Goal: Task Accomplishment & Management: Complete application form

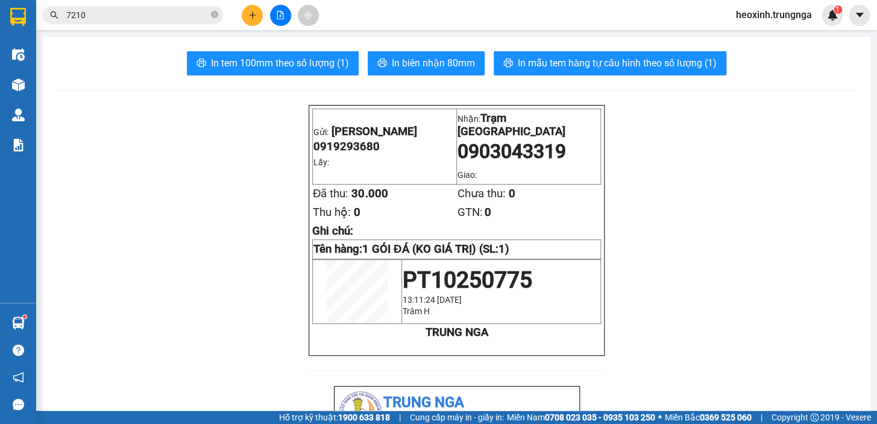
click at [251, 11] on icon "plus" at bounding box center [252, 15] width 8 height 8
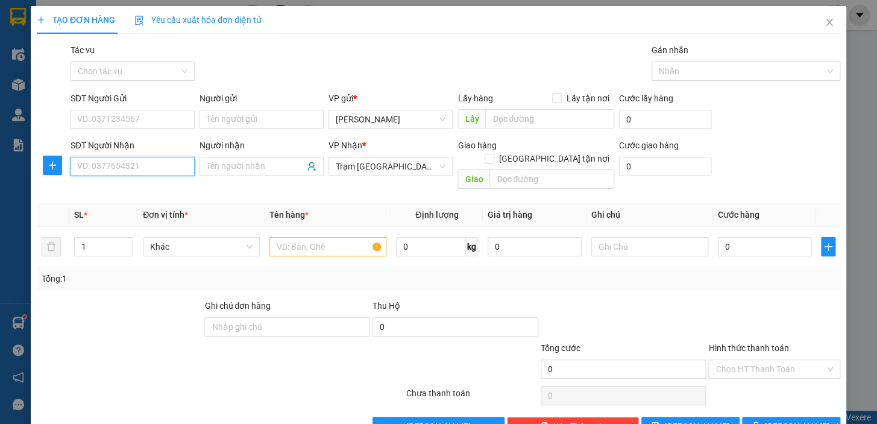
click at [146, 169] on input "SĐT Người Nhận" at bounding box center [133, 166] width 124 height 19
click at [282, 237] on input "text" at bounding box center [327, 246] width 117 height 19
type input "1TH TLONG"
click at [141, 168] on input "SĐT Người Nhận" at bounding box center [133, 166] width 124 height 19
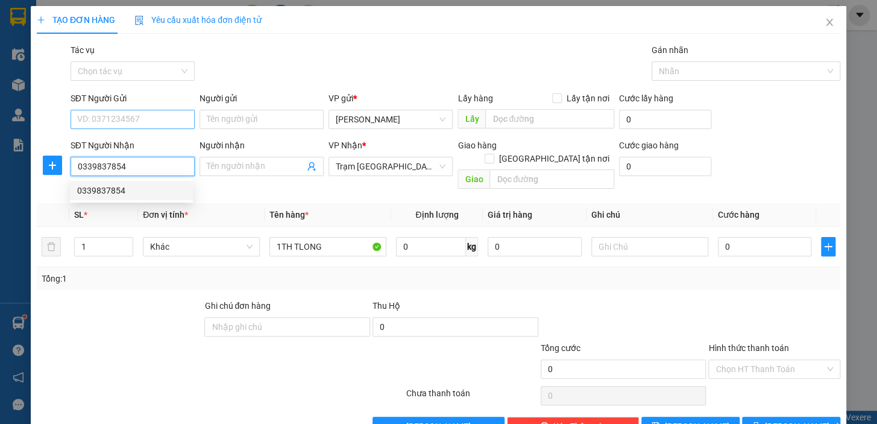
type input "0339837854"
click at [118, 112] on input "SĐT Người Gửi" at bounding box center [133, 119] width 124 height 19
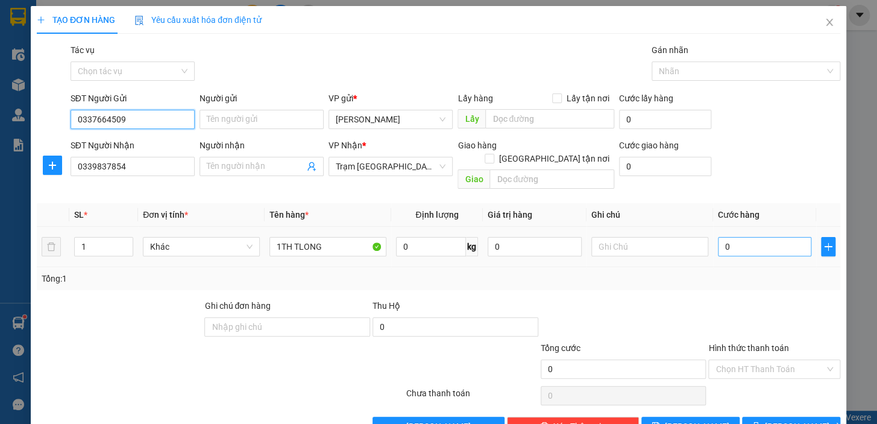
type input "0337664509"
click at [729, 237] on input "0" at bounding box center [765, 246] width 94 height 19
type input "3"
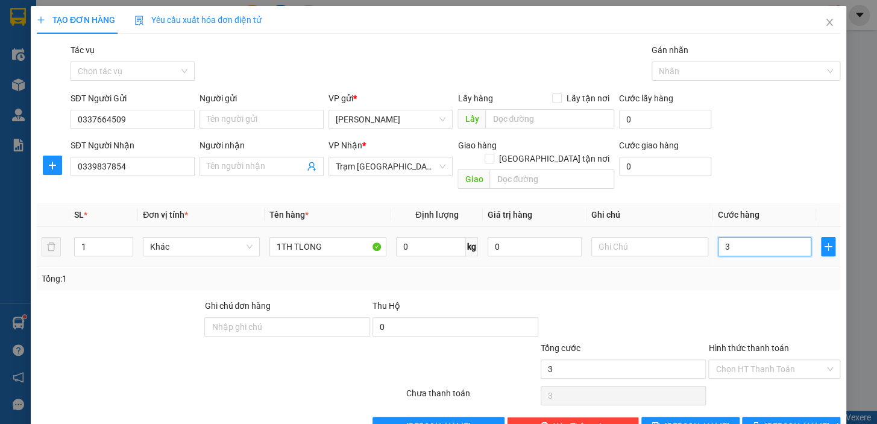
type input "30"
type input "30.000"
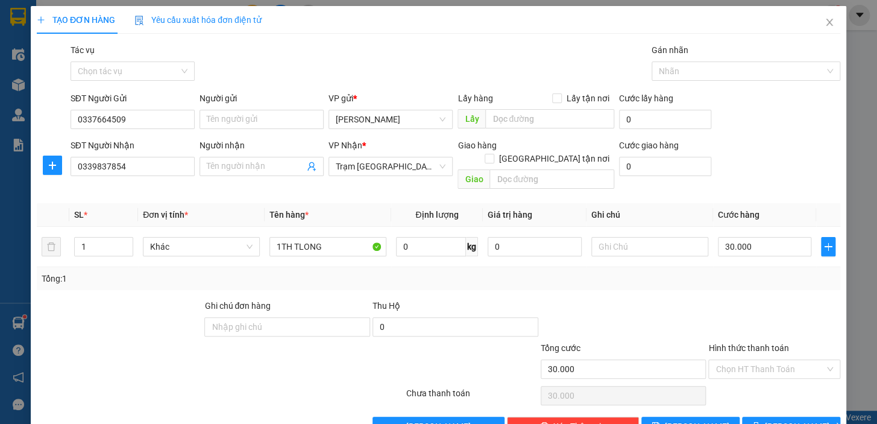
click at [737, 304] on div at bounding box center [774, 320] width 134 height 42
click at [736, 360] on input "Hình thức thanh toán" at bounding box center [770, 369] width 109 height 18
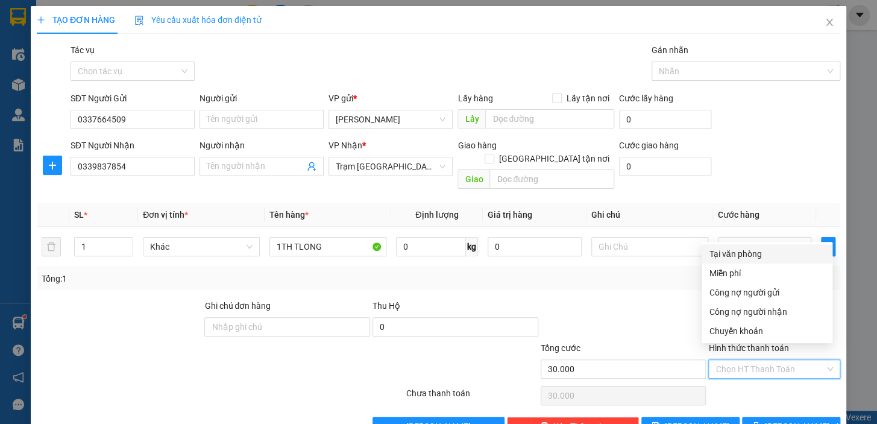
click at [758, 254] on div "Tại văn phòng" at bounding box center [767, 253] width 116 height 13
type input "0"
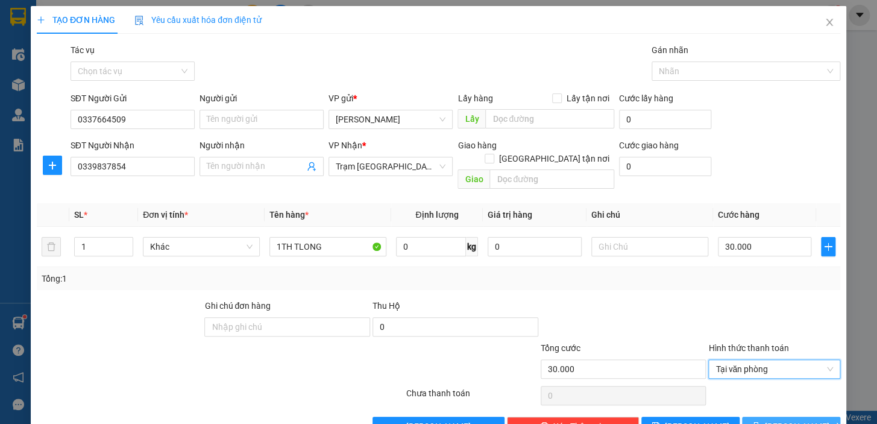
click at [760, 422] on icon "printer" at bounding box center [756, 426] width 8 height 8
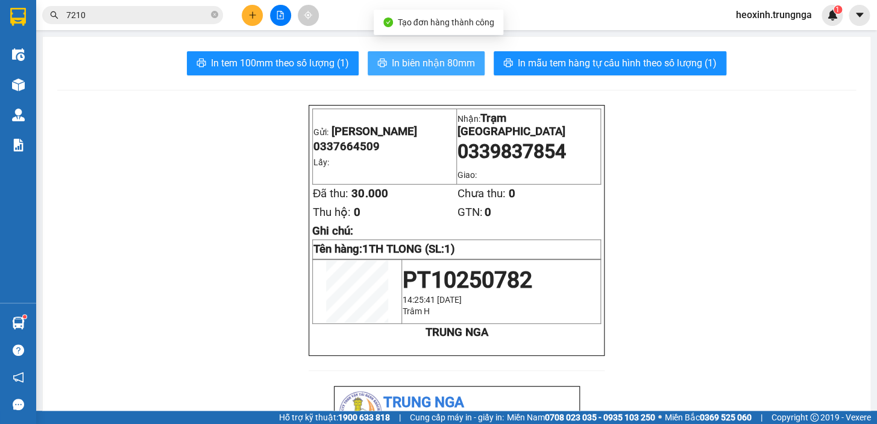
click at [396, 64] on span "In biên nhận 80mm" at bounding box center [433, 62] width 83 height 15
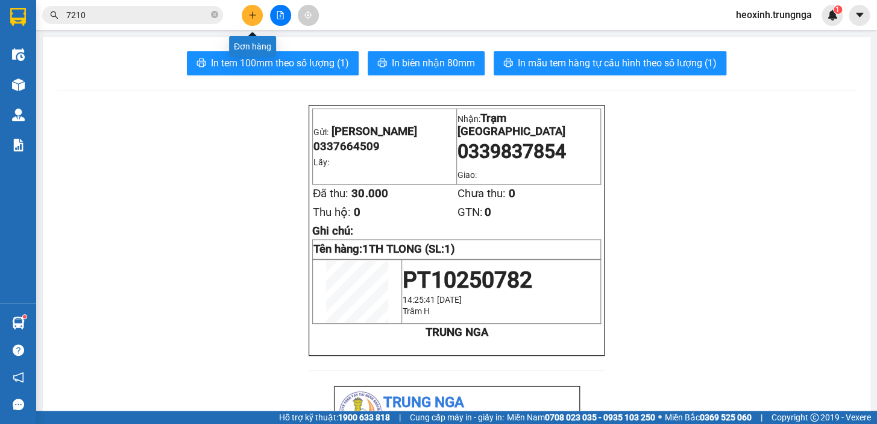
click at [250, 12] on icon "plus" at bounding box center [252, 15] width 8 height 8
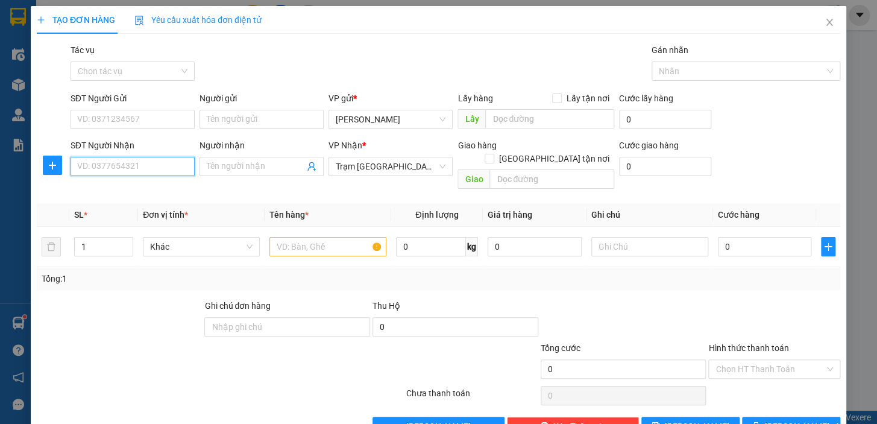
click at [115, 175] on input "SĐT Người Nhận" at bounding box center [133, 166] width 124 height 19
click at [292, 237] on input "text" at bounding box center [327, 246] width 117 height 19
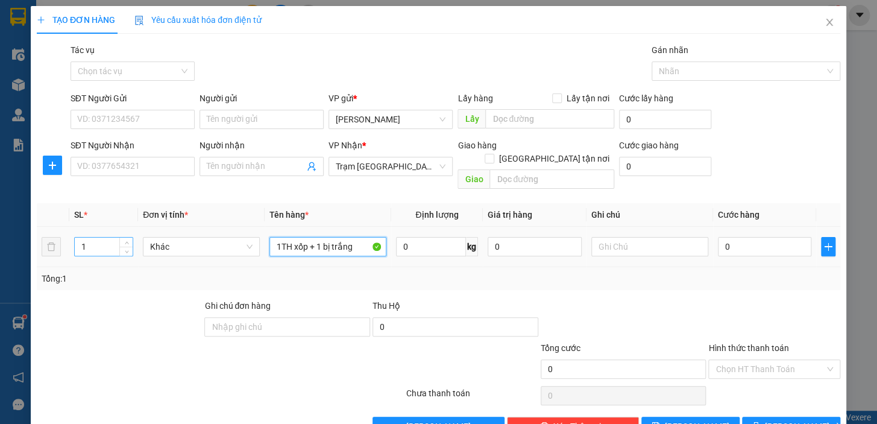
type input "1TH xốp + 1 bị trắng"
click at [96, 238] on input "1" at bounding box center [104, 247] width 58 height 18
type input "2"
click at [128, 166] on input "SĐT Người Nhận" at bounding box center [133, 166] width 124 height 19
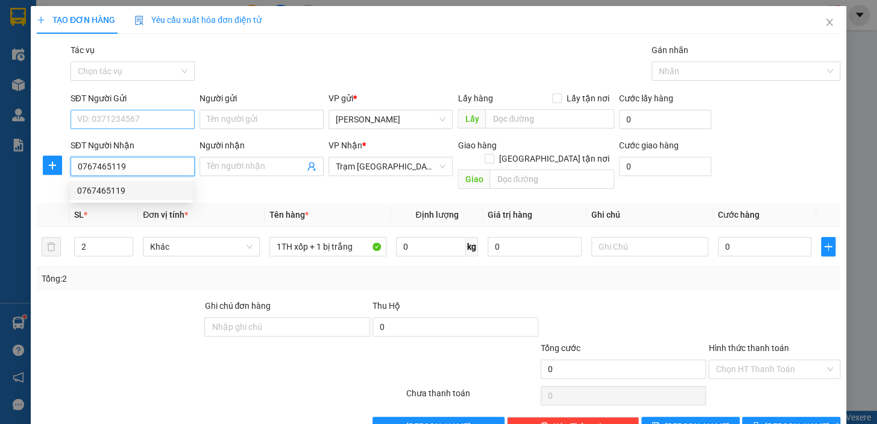
type input "0767465119"
click at [119, 124] on input "SĐT Người Gửi" at bounding box center [133, 119] width 124 height 19
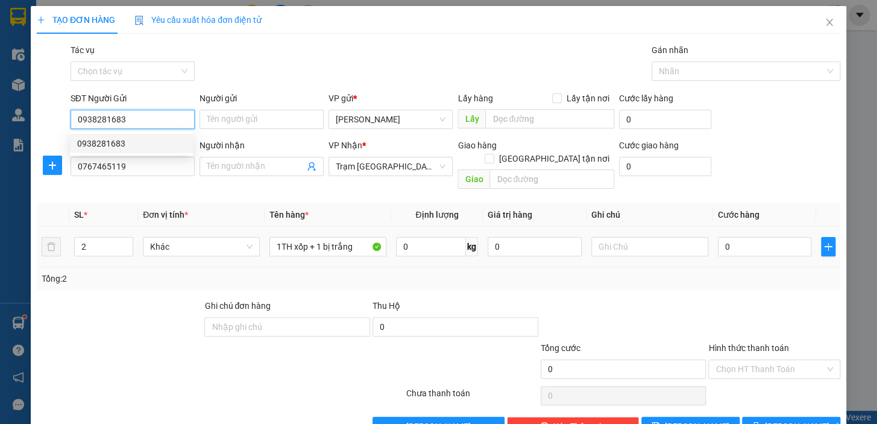
type input "0938281683"
click at [705, 250] on td at bounding box center [650, 247] width 127 height 40
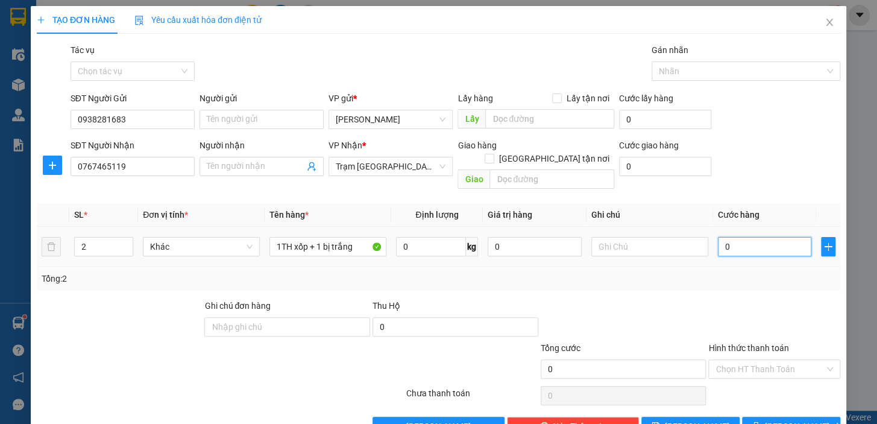
click at [726, 237] on input "0" at bounding box center [765, 246] width 94 height 19
type input "6"
type input "60"
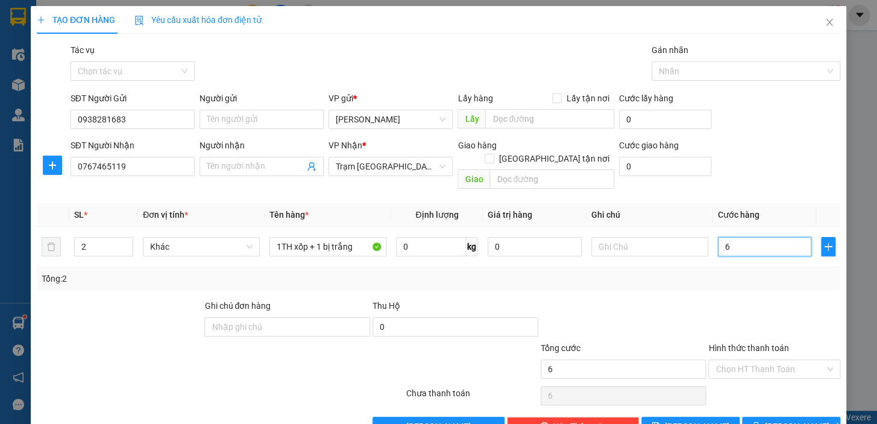
type input "60"
type input "60.000"
click at [641, 272] on div "Tổng: 2" at bounding box center [439, 278] width 794 height 13
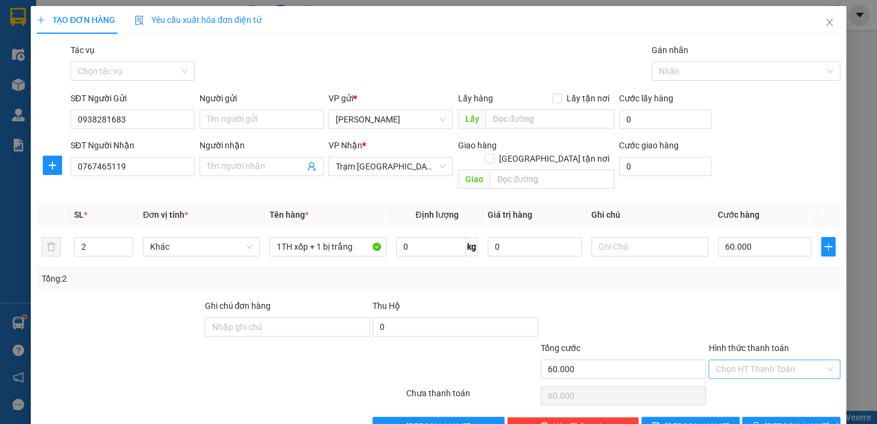
click at [755, 360] on input "Hình thức thanh toán" at bounding box center [770, 369] width 109 height 18
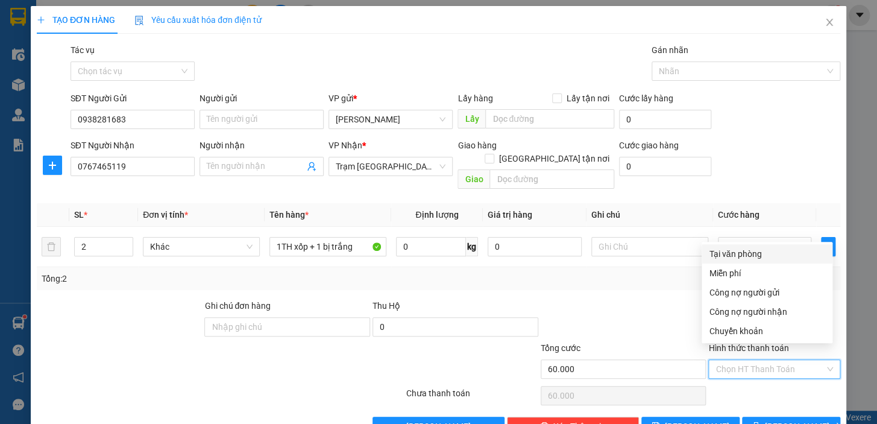
click at [724, 254] on div "Tại văn phòng" at bounding box center [767, 253] width 116 height 13
type input "0"
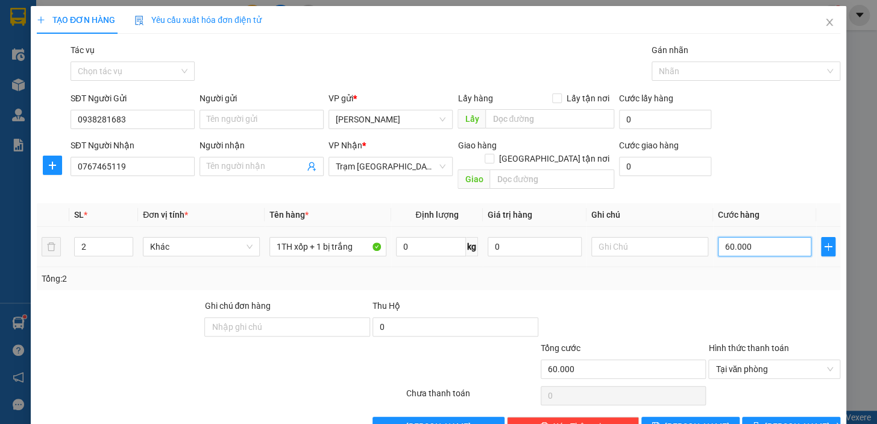
click at [755, 237] on input "60.000" at bounding box center [765, 246] width 94 height 19
type input "5"
type input "50"
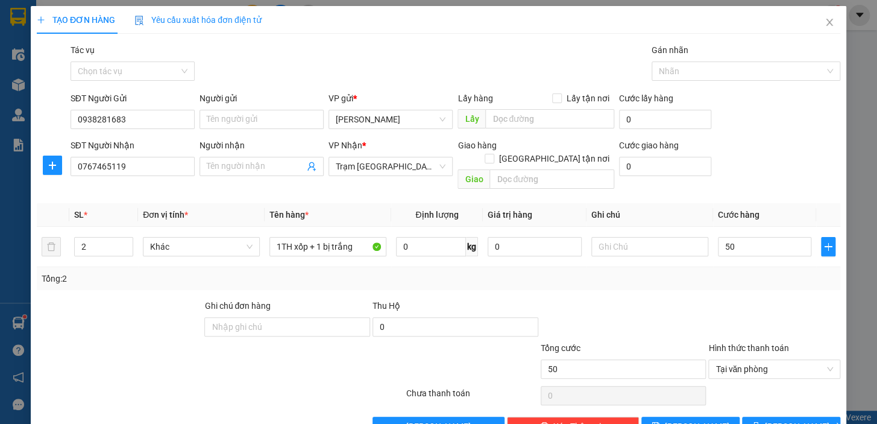
type input "50.000"
click at [763, 300] on div at bounding box center [774, 320] width 134 height 42
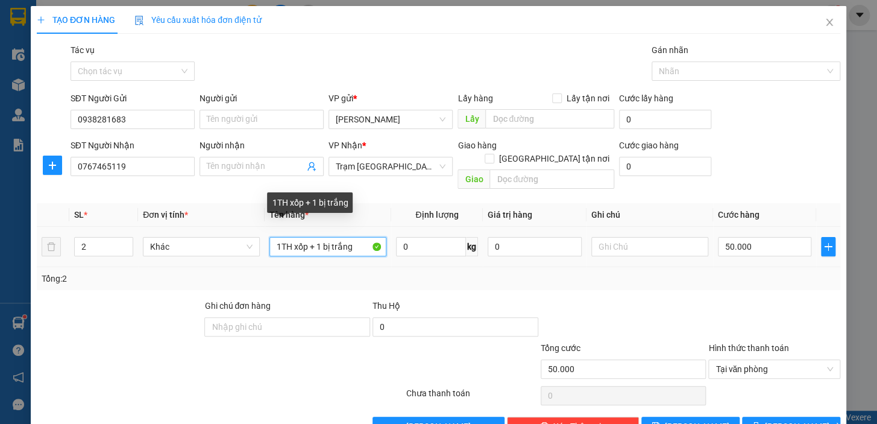
click at [274, 237] on input "1TH xốp + 1 bị trắng" at bounding box center [327, 246] width 117 height 19
drag, startPoint x: 302, startPoint y: 231, endPoint x: 439, endPoint y: 231, distance: 136.8
click at [439, 231] on tr "2 Khác 1 KIỆN 1TH xốp + 1 bị trắng 0 kg 0 50.000" at bounding box center [439, 247] width 804 height 40
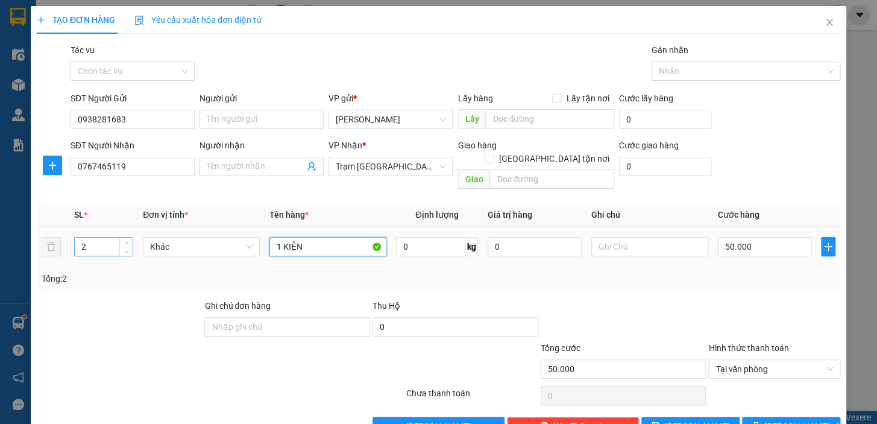
type input "1 KIỆN"
drag, startPoint x: 93, startPoint y: 233, endPoint x: 40, endPoint y: 238, distance: 52.7
click at [40, 238] on tr "2 Khác 1 KIỆN 0 kg 0 50.000" at bounding box center [439, 247] width 804 height 40
type input "1"
click at [518, 276] on div "Tổng: 1" at bounding box center [439, 278] width 804 height 23
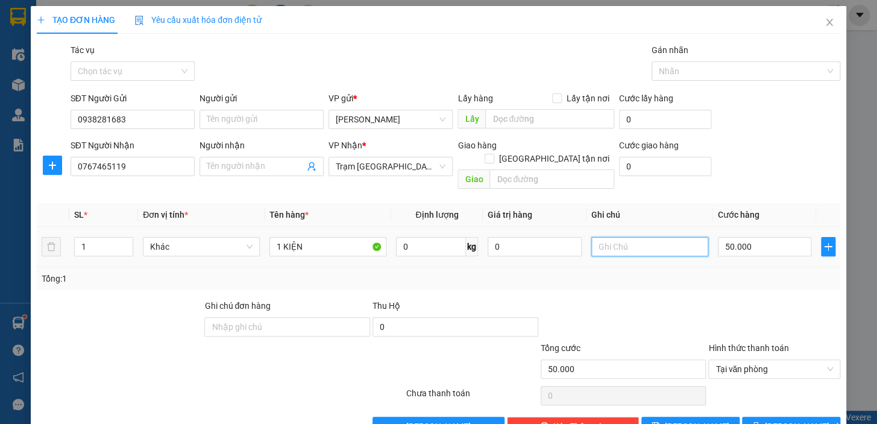
click at [622, 237] on input "text" at bounding box center [649, 246] width 117 height 19
type input "C"
click at [632, 237] on input "text" at bounding box center [649, 246] width 117 height 19
type input "CK"
click at [781, 420] on span "Lưu và In" at bounding box center [807, 426] width 84 height 13
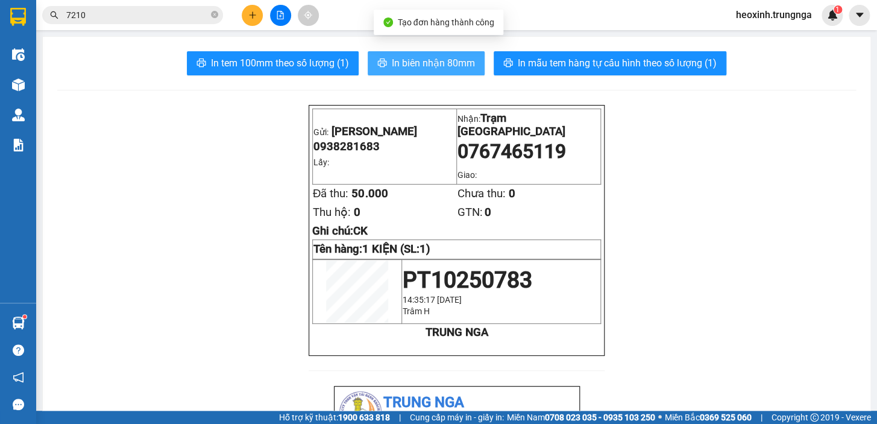
click at [408, 57] on span "In biên nhận 80mm" at bounding box center [433, 62] width 83 height 15
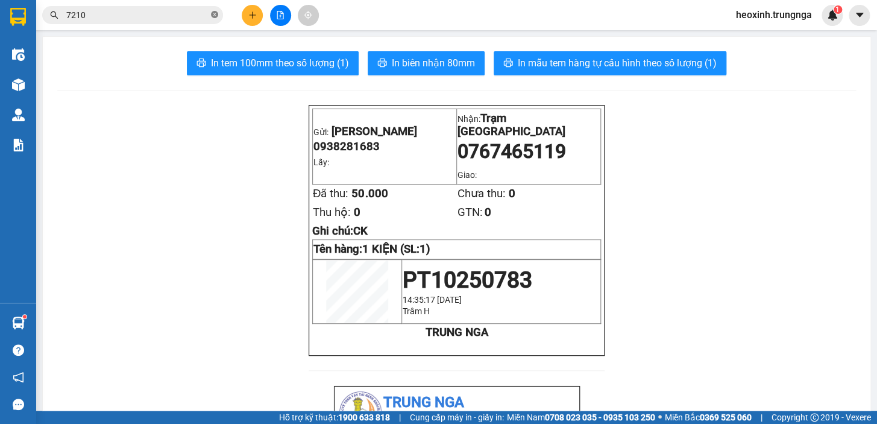
click at [216, 16] on icon "close-circle" at bounding box center [214, 14] width 7 height 7
click at [132, 16] on input "text" at bounding box center [137, 14] width 142 height 13
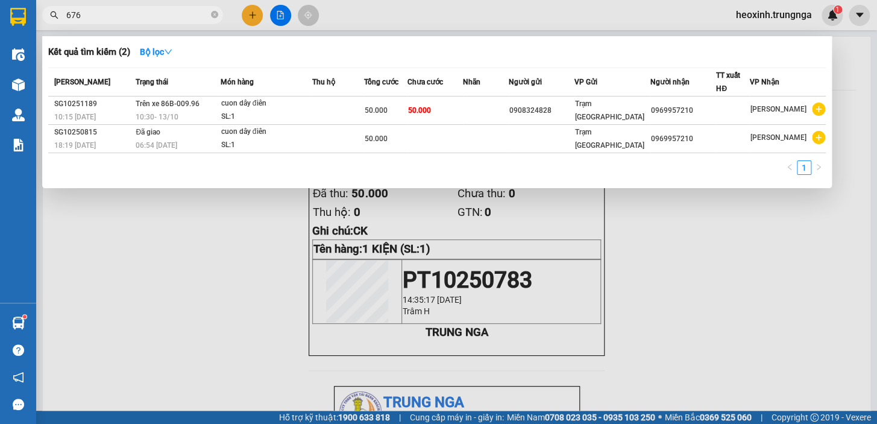
type input "6767"
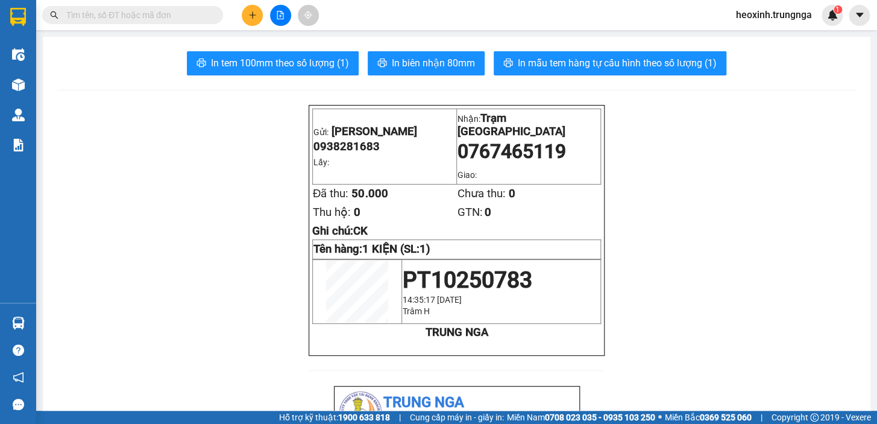
click at [763, 17] on span "heoxinh.trungnga" at bounding box center [773, 14] width 95 height 15
click at [757, 43] on span "Đăng xuất" at bounding box center [778, 37] width 71 height 13
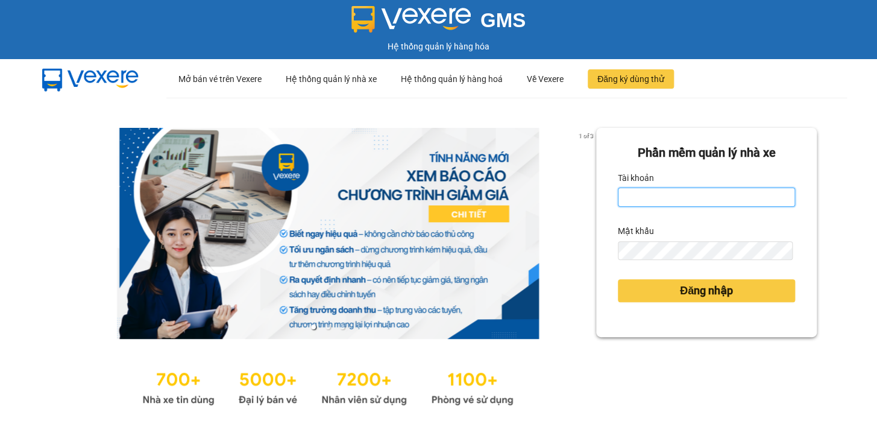
click at [737, 198] on input "Tài khoản" at bounding box center [706, 196] width 177 height 19
type input "quynhquynh.trungnga"
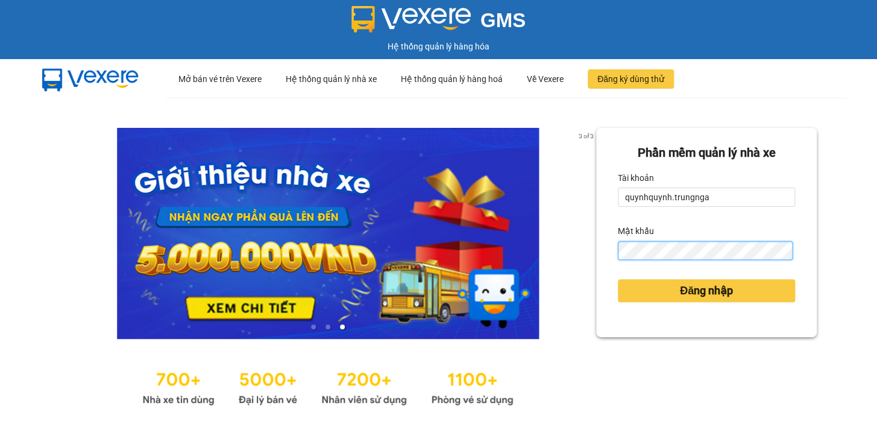
click at [618, 279] on button "Đăng nhập" at bounding box center [706, 290] width 177 height 23
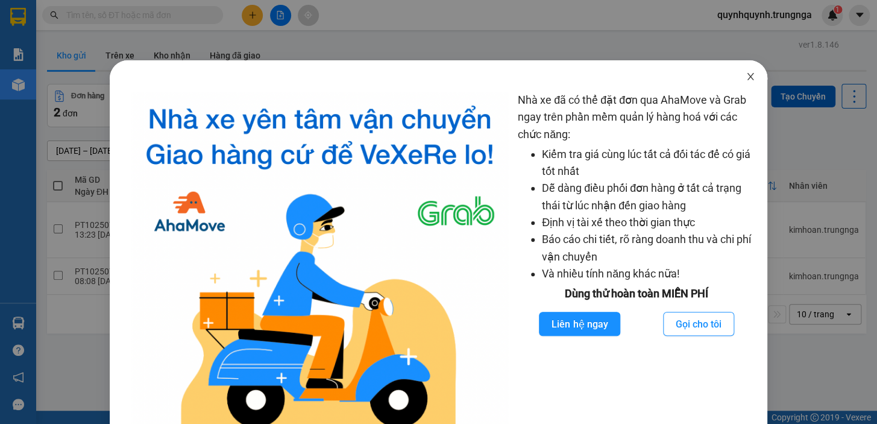
click at [746, 76] on icon "close" at bounding box center [751, 77] width 10 height 10
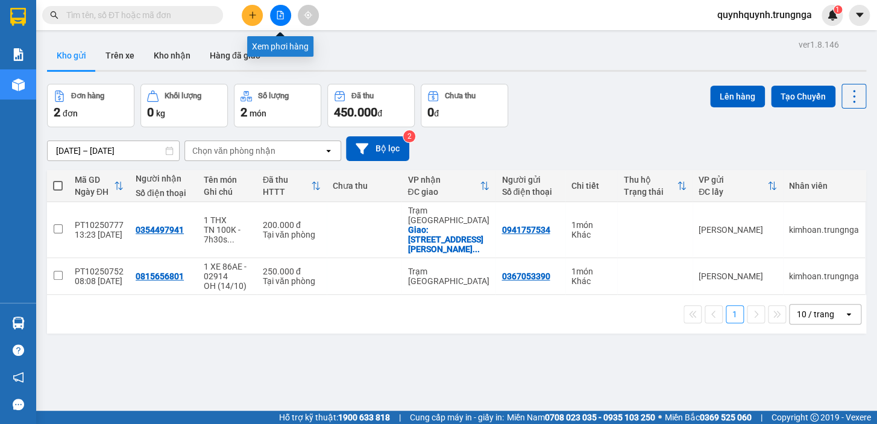
click at [187, 13] on input "text" at bounding box center [137, 14] width 142 height 13
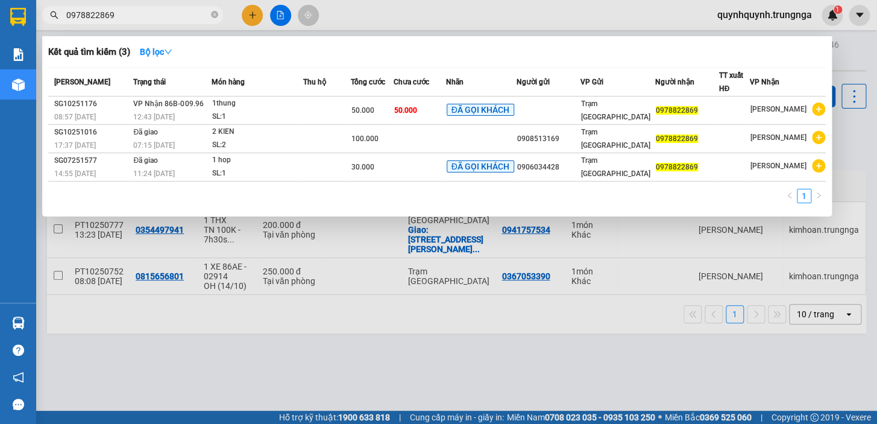
type input "0978822869"
click at [214, 11] on icon "close-circle" at bounding box center [214, 14] width 7 height 7
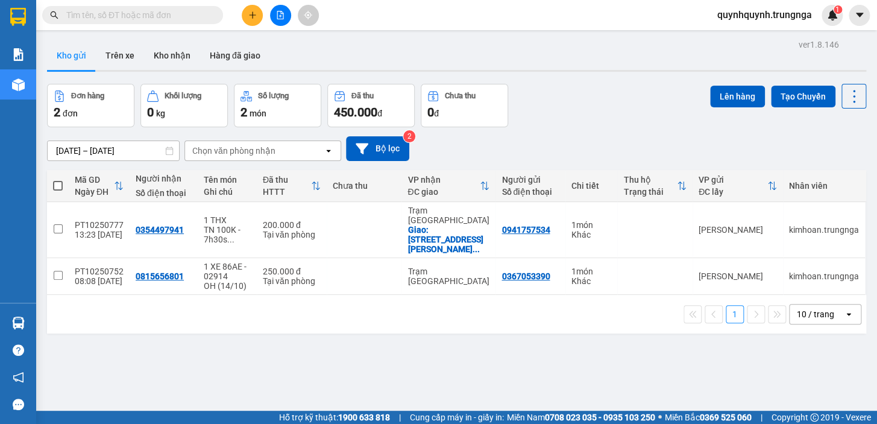
click at [188, 12] on input "text" at bounding box center [137, 14] width 142 height 13
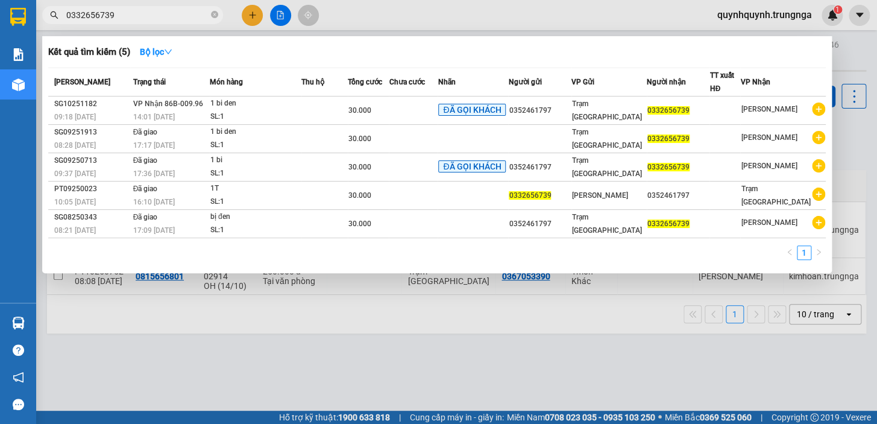
type input "0332656739"
click at [215, 15] on icon "close-circle" at bounding box center [214, 14] width 7 height 7
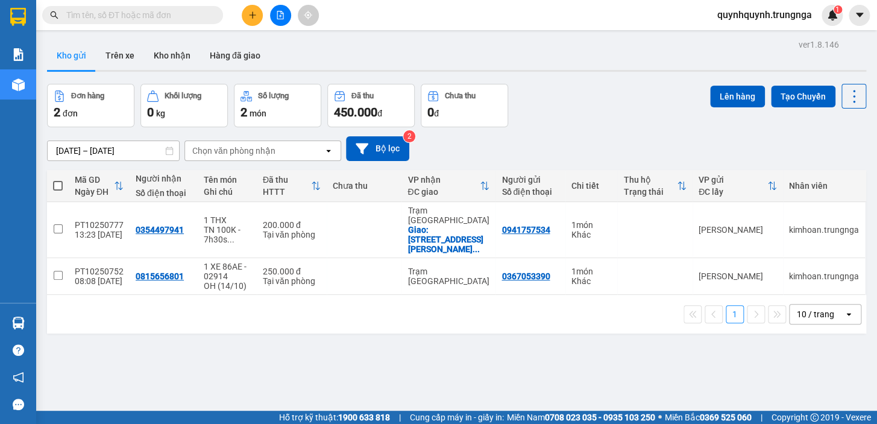
click at [170, 13] on input "text" at bounding box center [137, 14] width 142 height 13
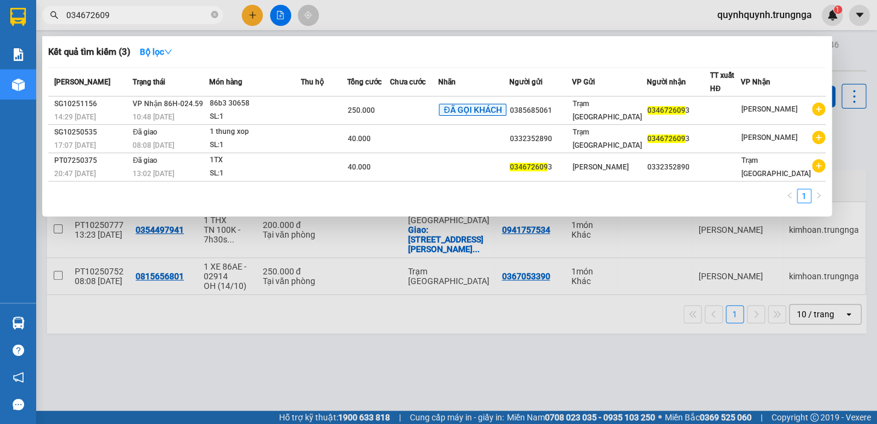
type input "0346726093"
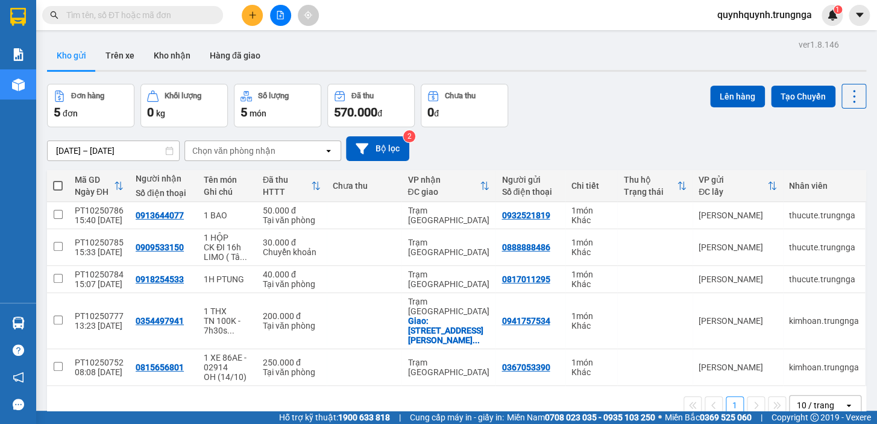
click at [193, 14] on input "text" at bounding box center [137, 14] width 142 height 13
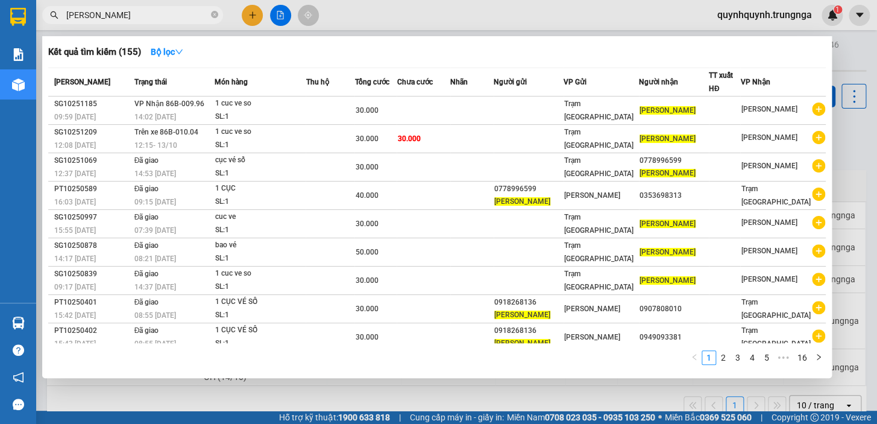
type input "KIM LOAN"
click at [216, 17] on icon "close-circle" at bounding box center [214, 14] width 7 height 7
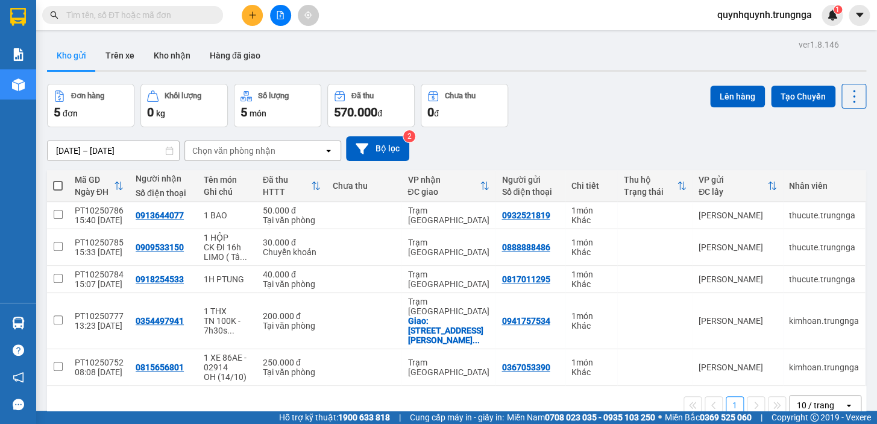
click at [183, 11] on input "text" at bounding box center [137, 14] width 142 height 13
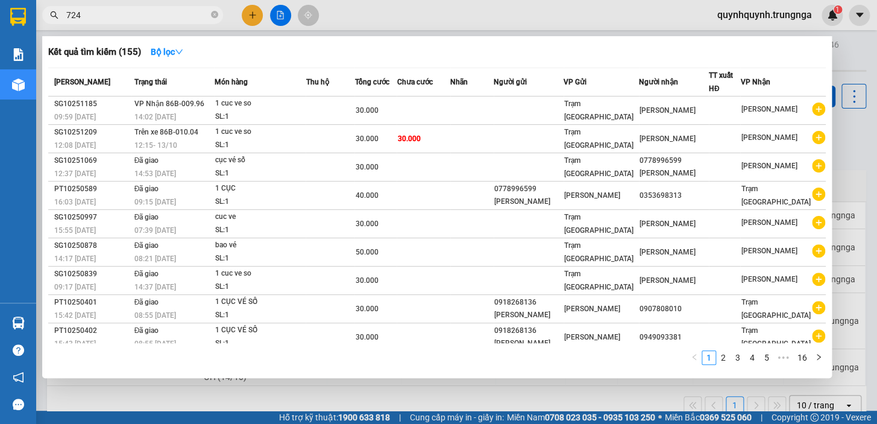
type input "7249"
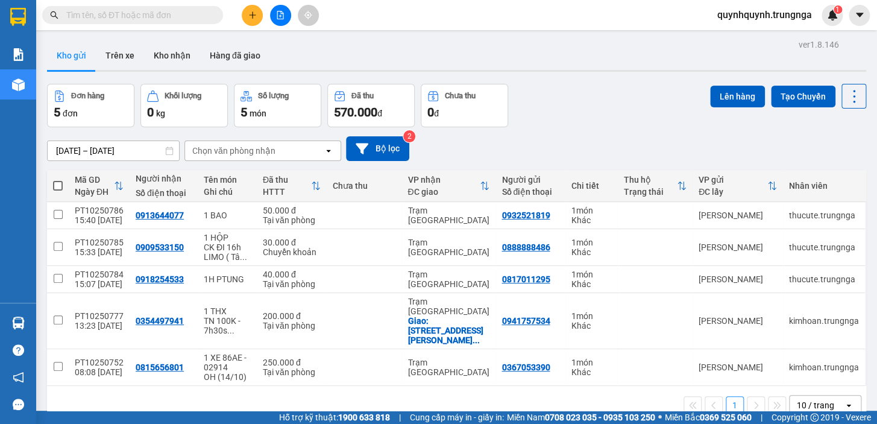
click at [154, 12] on input "text" at bounding box center [137, 14] width 142 height 13
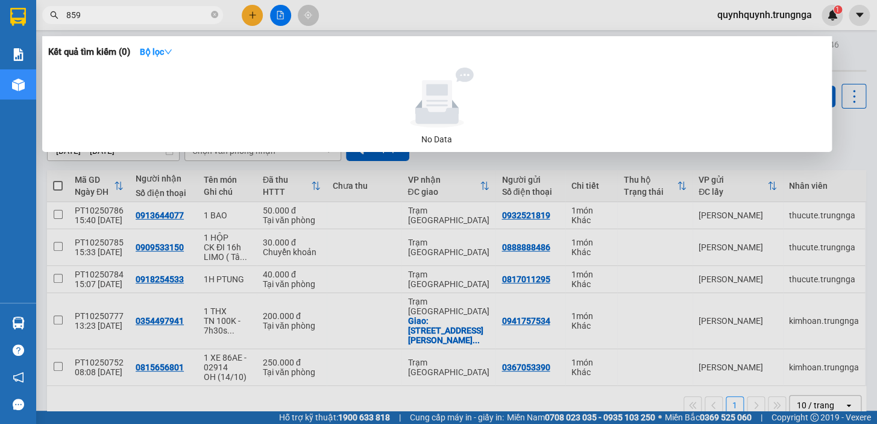
type input "8596"
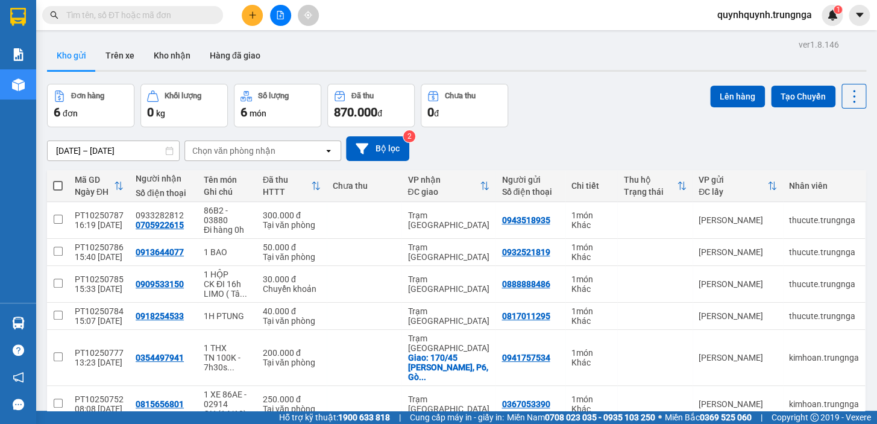
click at [162, 13] on input "text" at bounding box center [137, 14] width 142 height 13
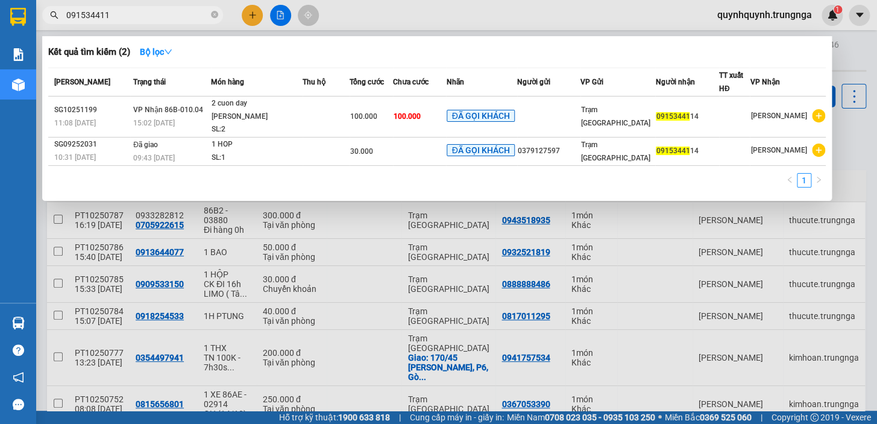
type input "0915344114"
